Goal: Information Seeking & Learning: Check status

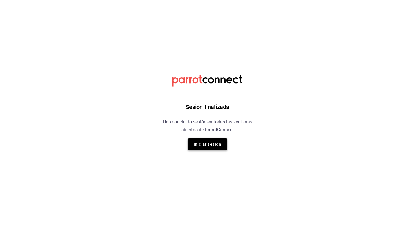
click at [214, 143] on button "Iniciar sesión" at bounding box center [208, 144] width 40 height 12
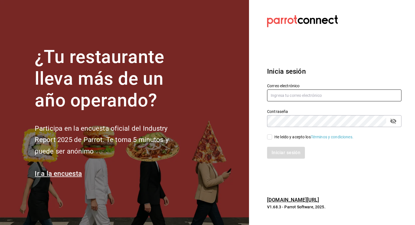
click at [285, 96] on input "text" at bounding box center [334, 95] width 134 height 12
type input "[EMAIL_ADDRESS][DOMAIN_NAME]"
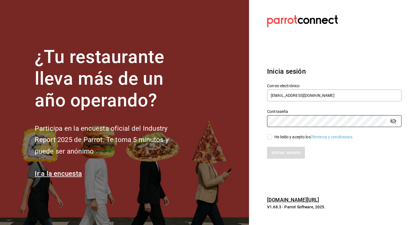
click at [292, 134] on div "He leído y acepto los Términos y condiciones." at bounding box center [313, 137] width 79 height 6
click at [272, 134] on input "He leído y acepto los Términos y condiciones." at bounding box center [269, 136] width 5 height 5
checkbox input "true"
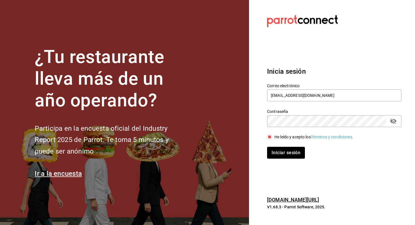
click at [267, 159] on div "Inicia sesión Correo electrónico [EMAIL_ADDRESS][DOMAIN_NAME] Contraseña Contra…" at bounding box center [334, 113] width 134 height 106
click at [273, 154] on button "Iniciar sesión" at bounding box center [286, 153] width 38 height 12
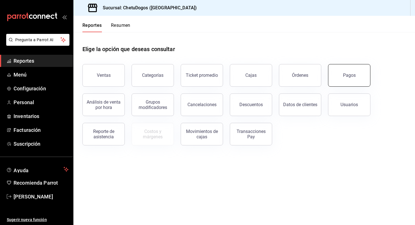
click at [349, 79] on button "Pagos" at bounding box center [349, 75] width 42 height 23
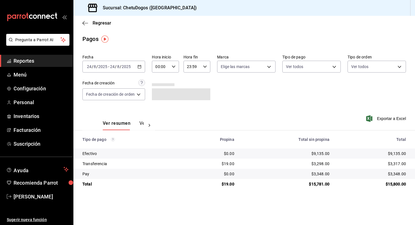
click at [403, 163] on div "$3,317.00" at bounding box center [371, 164] width 67 height 6
click at [140, 71] on div "2025-08-24 24 / 8 / 2025 - 2025-08-24 24 / 8 / 2025" at bounding box center [113, 67] width 63 height 12
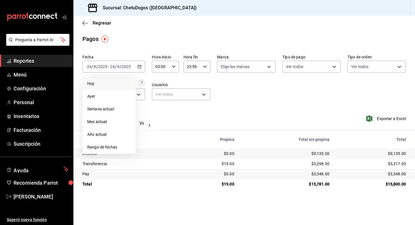
click at [113, 84] on span "Hoy" at bounding box center [109, 84] width 44 height 6
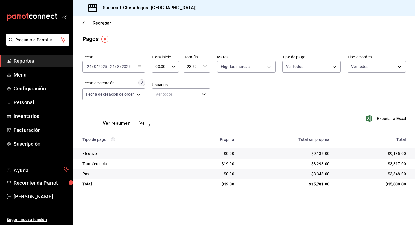
click at [397, 164] on div "$3,317.00" at bounding box center [371, 164] width 67 height 6
click at [385, 163] on div "$3,317.00" at bounding box center [371, 164] width 67 height 6
click at [396, 164] on div "$3,317.00" at bounding box center [371, 164] width 67 height 6
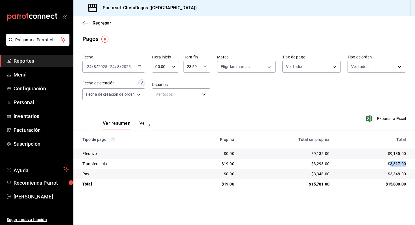
click at [396, 164] on div "$3,317.00" at bounding box center [371, 164] width 67 height 6
